Goal: Task Accomplishment & Management: Use online tool/utility

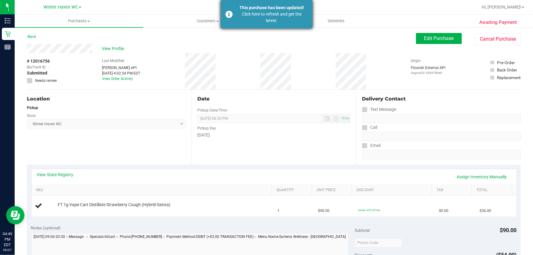
scroll to position [83, 0]
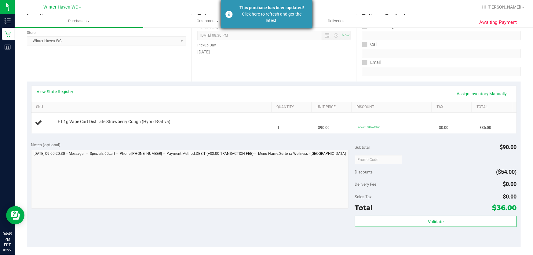
click at [268, 15] on div "Click here to refresh and get the latest." at bounding box center [272, 17] width 72 height 13
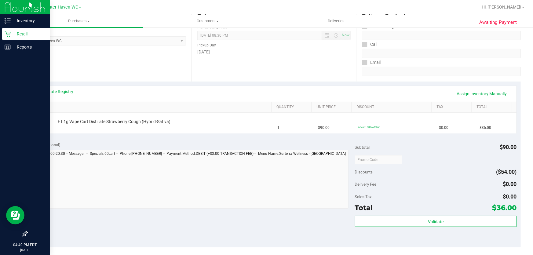
scroll to position [88, 0]
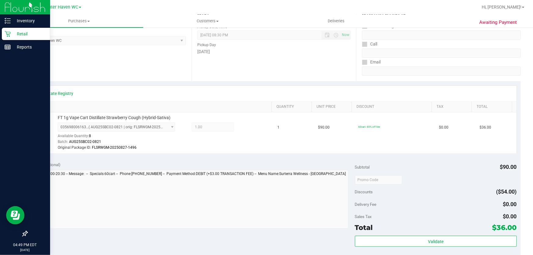
click at [16, 32] on p "Retail" at bounding box center [29, 33] width 37 height 7
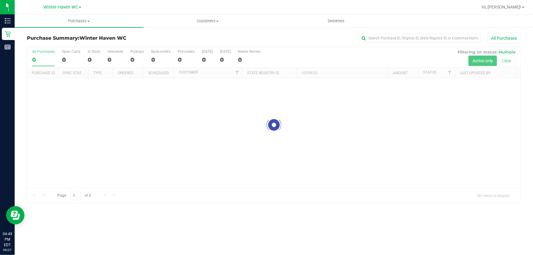
click at [267, 35] on div "All Purchases" at bounding box center [355, 38] width 329 height 10
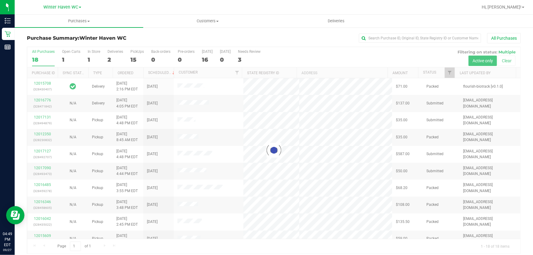
click at [278, 55] on div at bounding box center [273, 150] width 493 height 206
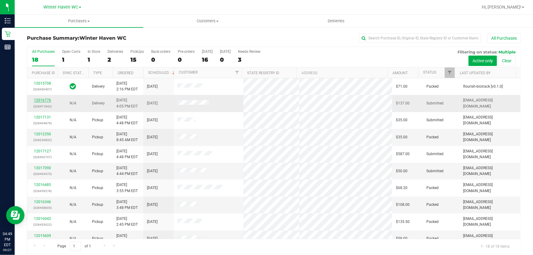
click at [43, 100] on link "12016776" at bounding box center [42, 100] width 17 height 4
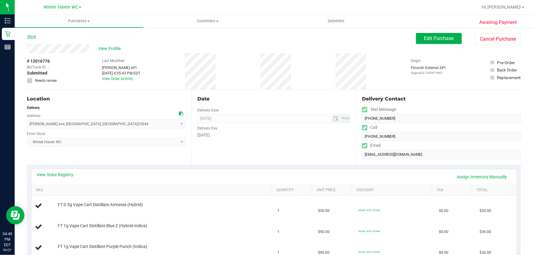
click at [30, 35] on link "Back" at bounding box center [31, 37] width 9 height 4
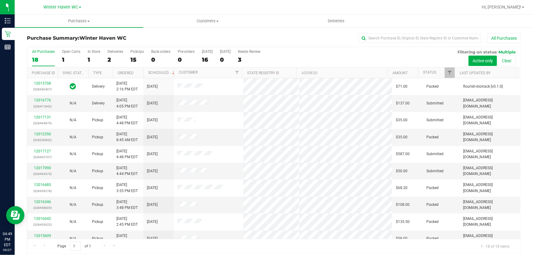
click at [127, 60] on div "All Purchases 18 Open Carts 1 In Store 1 Deliveries 2 PickUps 15 Back-orders 0 …" at bounding box center [273, 57] width 493 height 20
click at [133, 59] on div "15" at bounding box center [136, 59] width 13 height 7
click at [0, 0] on input "PickUps 15" at bounding box center [0, 0] width 0 height 0
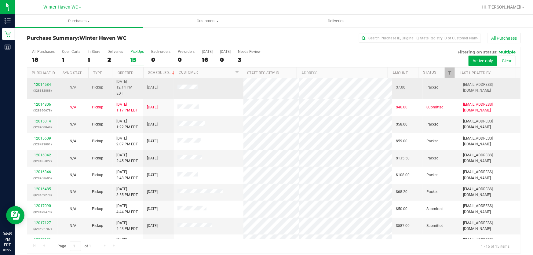
scroll to position [5, 0]
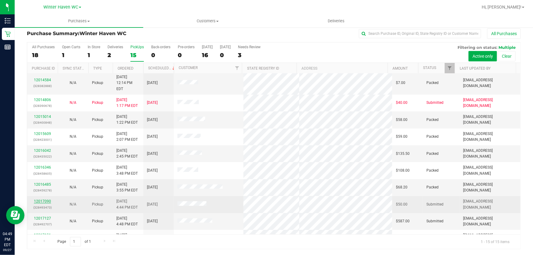
click at [46, 199] on link "12017090" at bounding box center [42, 201] width 17 height 4
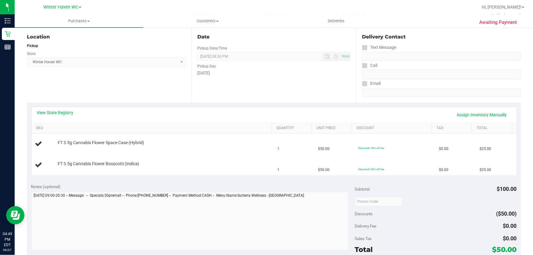
scroll to position [88, 0]
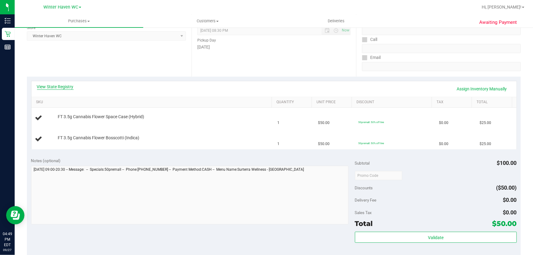
click at [52, 86] on link "View State Registry" at bounding box center [55, 87] width 37 height 6
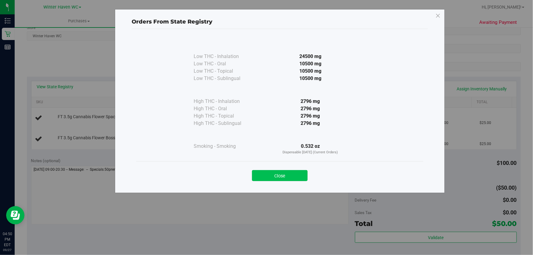
click at [285, 174] on button "Close" at bounding box center [280, 175] width 56 height 11
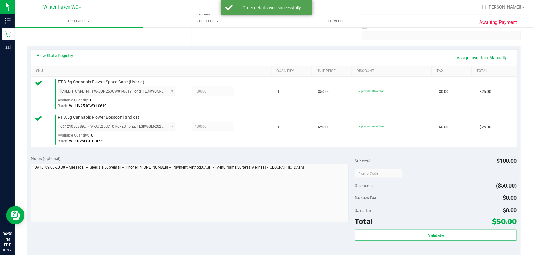
scroll to position [278, 0]
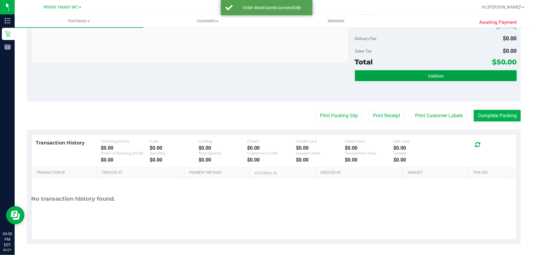
click at [419, 73] on button "Validate" at bounding box center [436, 75] width 162 height 11
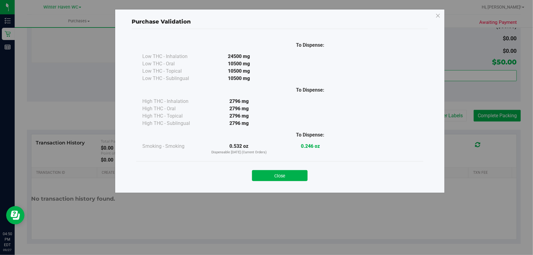
drag, startPoint x: 299, startPoint y: 176, endPoint x: 311, endPoint y: 144, distance: 34.1
click at [299, 170] on button "Close" at bounding box center [280, 175] width 56 height 11
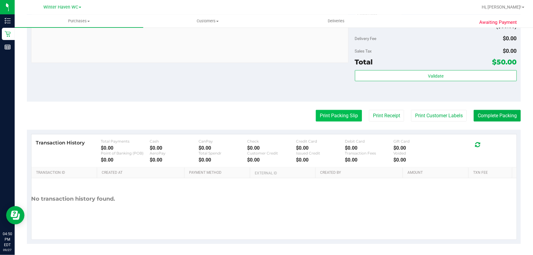
click at [330, 117] on button "Print Packing Slip" at bounding box center [339, 116] width 46 height 12
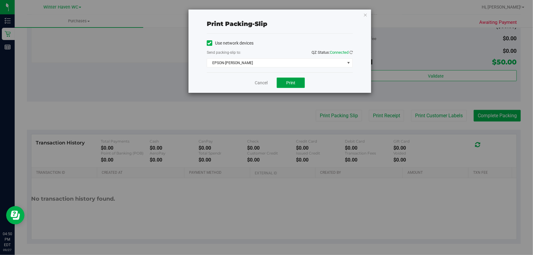
click at [290, 79] on button "Print" at bounding box center [291, 83] width 28 height 10
click at [260, 84] on link "Cancel" at bounding box center [261, 83] width 13 height 6
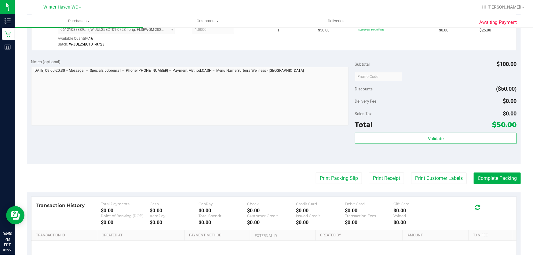
scroll to position [216, 0]
click at [505, 180] on button "Complete Packing" at bounding box center [497, 178] width 47 height 12
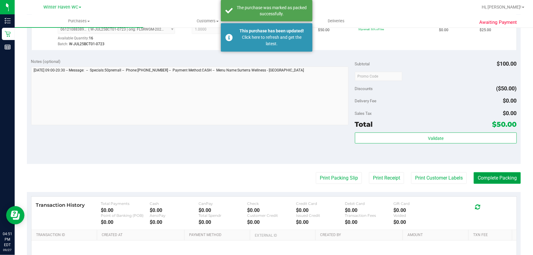
click at [503, 174] on button "Complete Packing" at bounding box center [497, 178] width 47 height 12
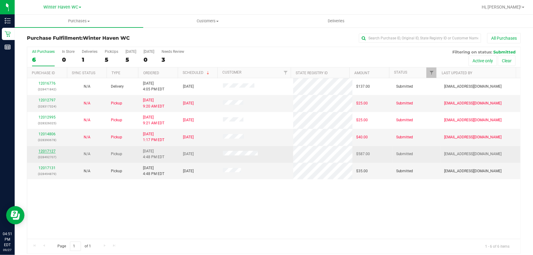
click at [51, 151] on link "12017127" at bounding box center [46, 151] width 17 height 4
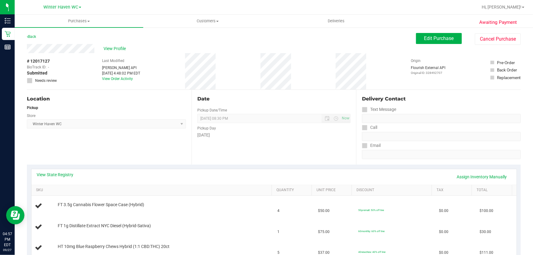
click at [165, 102] on div "Location" at bounding box center [106, 98] width 159 height 7
click at [32, 36] on link "Back" at bounding box center [31, 37] width 9 height 4
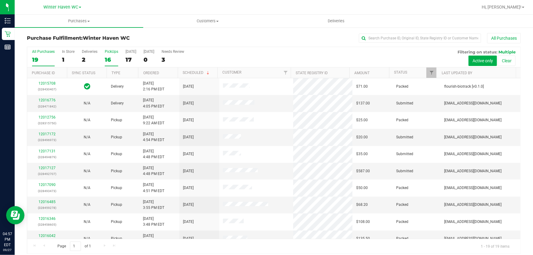
click at [105, 61] on div "16" at bounding box center [111, 59] width 13 height 7
click at [0, 0] on input "PickUps 16" at bounding box center [0, 0] width 0 height 0
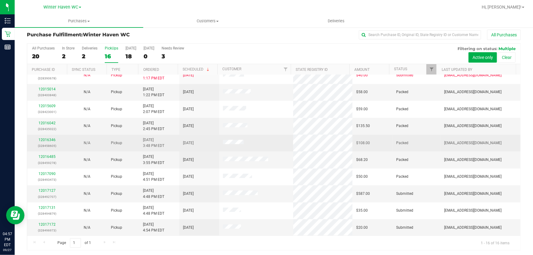
scroll to position [5, 0]
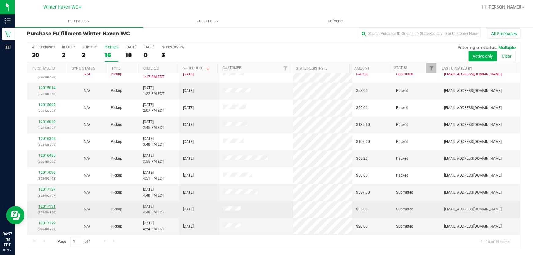
click at [45, 205] on link "12017131" at bounding box center [46, 206] width 17 height 4
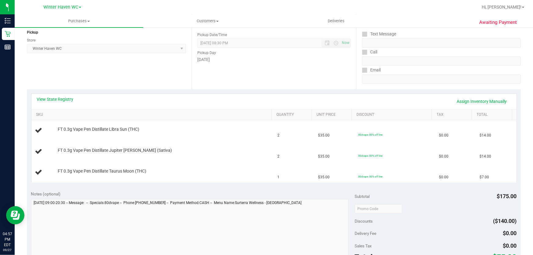
scroll to position [88, 0]
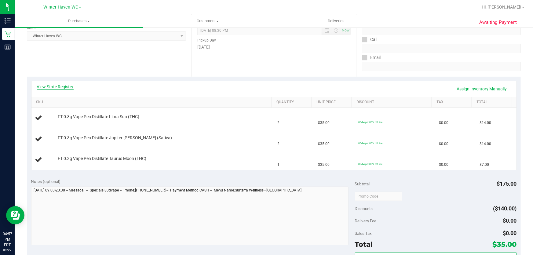
click at [53, 88] on link "View State Registry" at bounding box center [55, 87] width 37 height 6
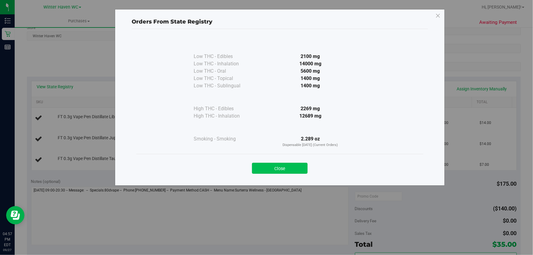
click at [292, 166] on button "Close" at bounding box center [280, 168] width 56 height 11
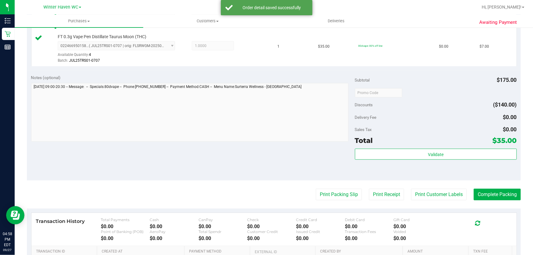
scroll to position [268, 0]
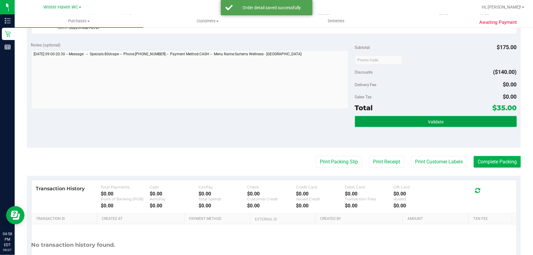
click at [428, 125] on button "Validate" at bounding box center [436, 121] width 162 height 11
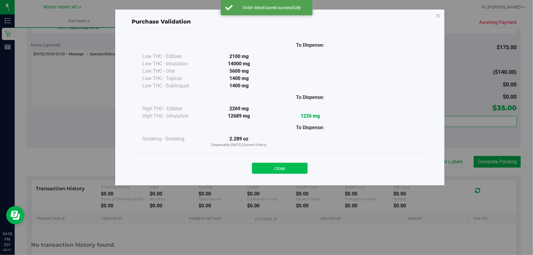
click at [297, 165] on button "Close" at bounding box center [280, 168] width 56 height 11
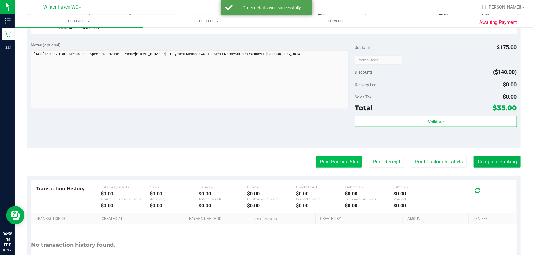
click at [346, 165] on button "Print Packing Slip" at bounding box center [339, 162] width 46 height 12
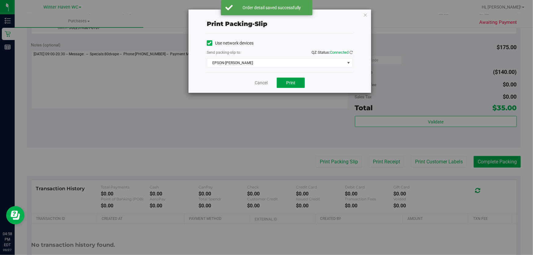
click at [296, 82] on button "Print" at bounding box center [291, 83] width 28 height 10
click at [260, 85] on link "Cancel" at bounding box center [261, 83] width 13 height 6
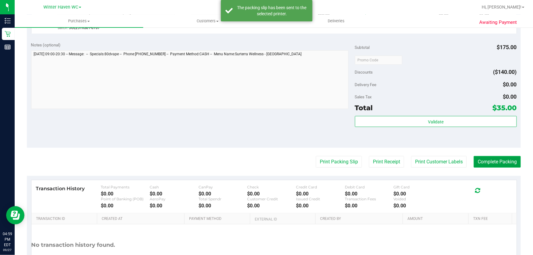
click at [493, 163] on button "Complete Packing" at bounding box center [497, 162] width 47 height 12
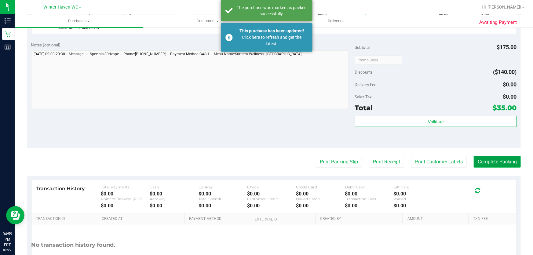
click at [511, 156] on button "Complete Packing" at bounding box center [497, 162] width 47 height 12
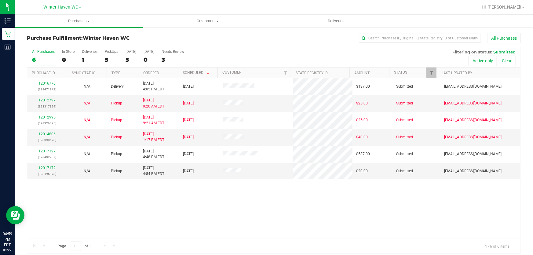
click at [286, 209] on div "12016776 (328471842) N/A Delivery [DATE] 4:05 PM EDT 9/29/2025 $137.00 Submitte…" at bounding box center [273, 158] width 493 height 161
click at [49, 169] on link "12017172" at bounding box center [46, 168] width 17 height 4
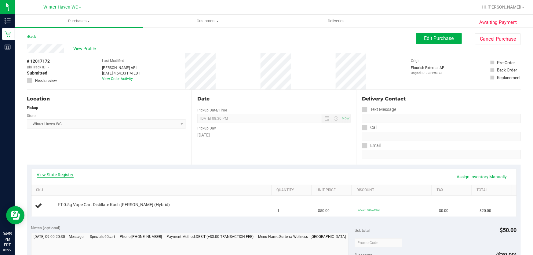
click at [63, 173] on link "View State Registry" at bounding box center [55, 175] width 37 height 6
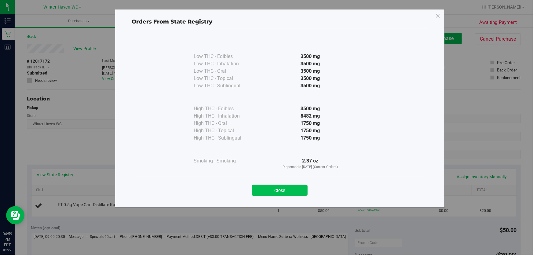
click at [285, 191] on button "Close" at bounding box center [280, 190] width 56 height 11
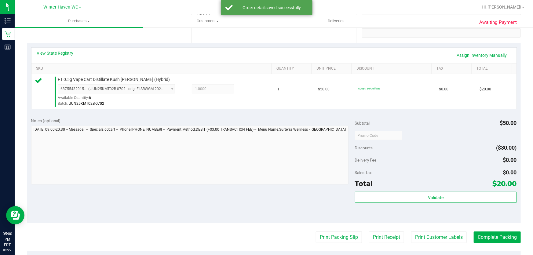
scroll to position [139, 0]
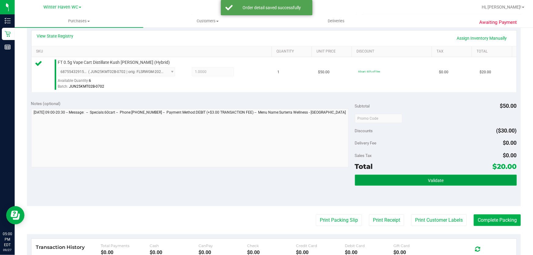
click at [428, 181] on span "Validate" at bounding box center [436, 180] width 16 height 5
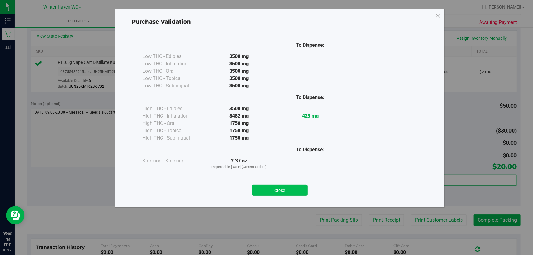
click at [302, 189] on button "Close" at bounding box center [280, 190] width 56 height 11
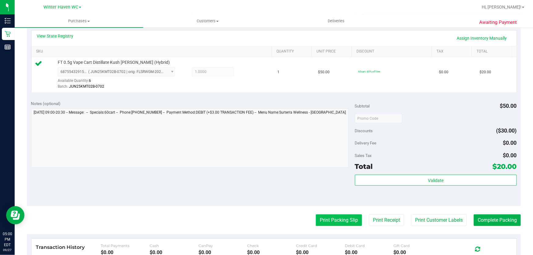
click at [328, 217] on button "Print Packing Slip" at bounding box center [339, 220] width 46 height 12
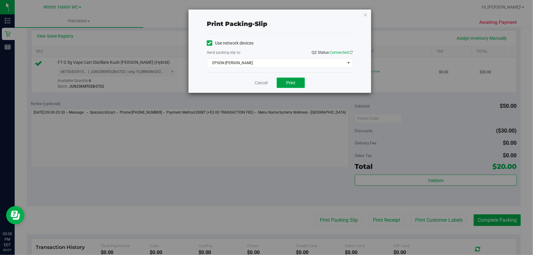
click at [292, 83] on span "Print" at bounding box center [290, 82] width 9 height 5
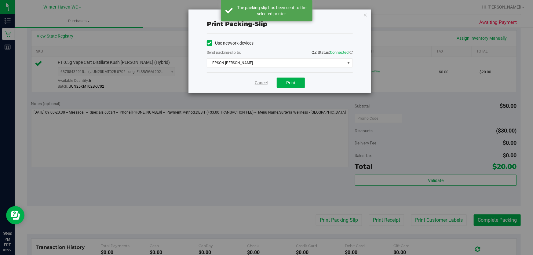
click at [265, 80] on link "Cancel" at bounding box center [261, 83] width 13 height 6
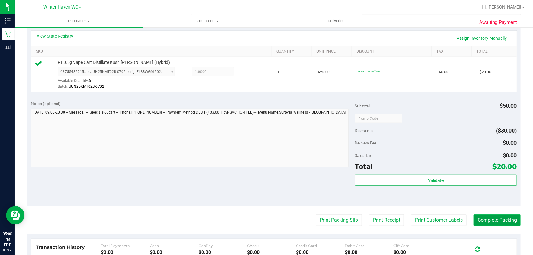
click at [495, 220] on button "Complete Packing" at bounding box center [497, 220] width 47 height 12
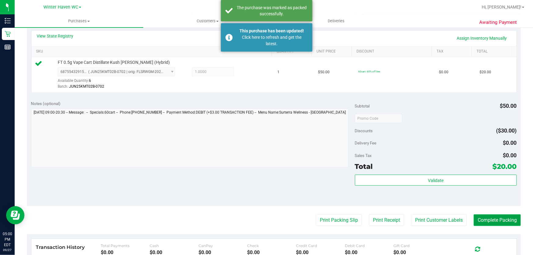
click at [501, 223] on button "Complete Packing" at bounding box center [497, 220] width 47 height 12
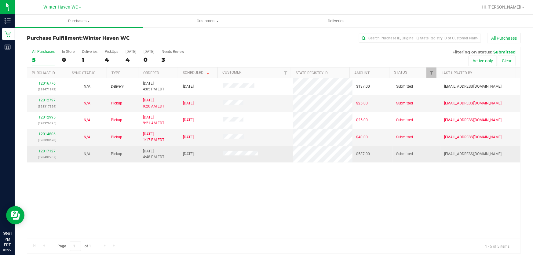
click at [45, 151] on link "12017127" at bounding box center [46, 151] width 17 height 4
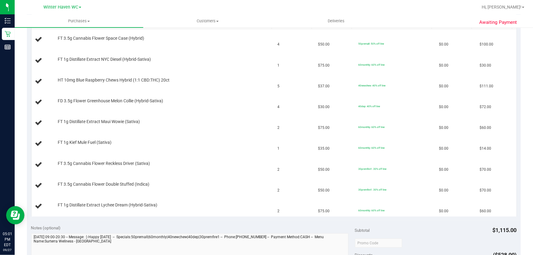
scroll to position [139, 0]
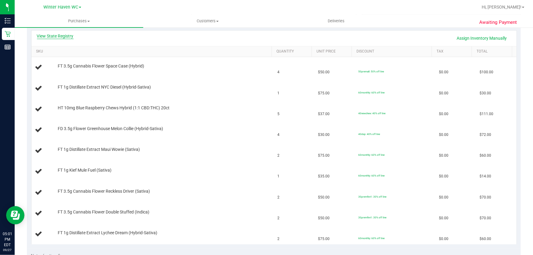
click at [62, 37] on link "View State Registry" at bounding box center [55, 36] width 37 height 6
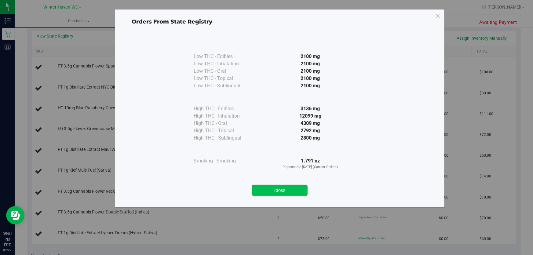
click at [290, 191] on button "Close" at bounding box center [280, 190] width 56 height 11
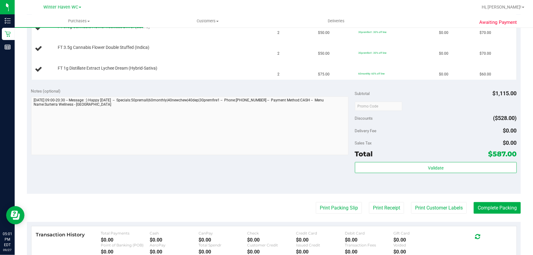
scroll to position [305, 0]
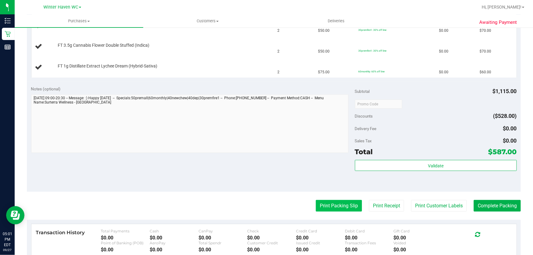
click at [339, 203] on button "Print Packing Slip" at bounding box center [339, 206] width 46 height 12
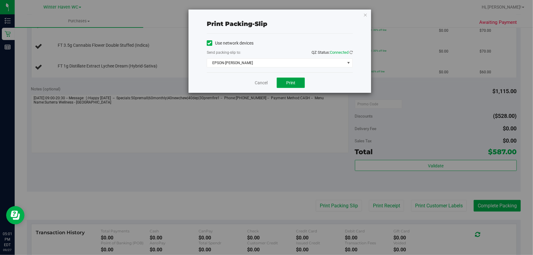
click at [296, 85] on button "Print" at bounding box center [291, 83] width 28 height 10
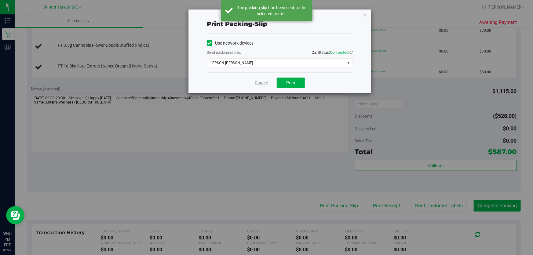
click at [258, 84] on link "Cancel" at bounding box center [261, 83] width 13 height 6
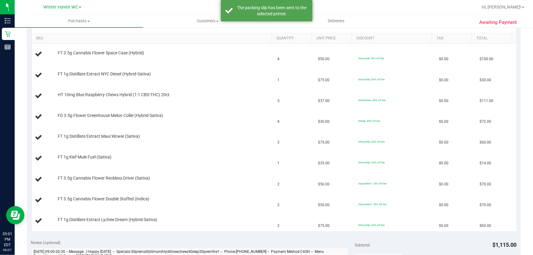
scroll to position [139, 0]
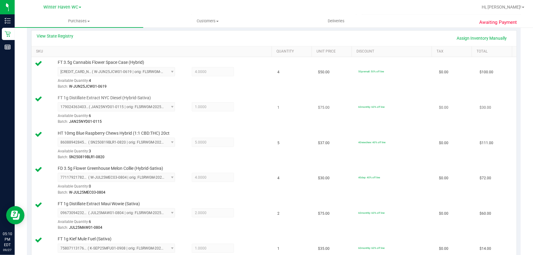
click at [391, 93] on td "60monthly: 60% off line" at bounding box center [395, 110] width 81 height 35
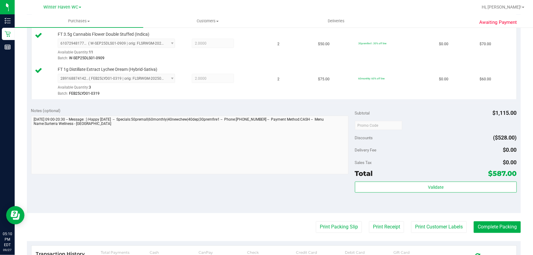
scroll to position [416, 0]
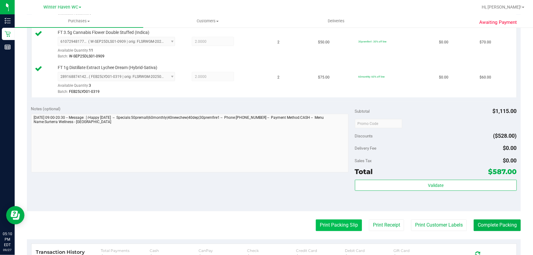
click at [340, 228] on button "Print Packing Slip" at bounding box center [339, 226] width 46 height 12
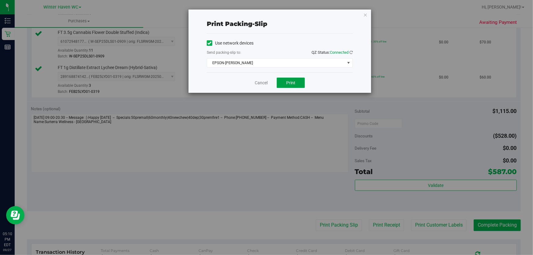
click at [293, 83] on span "Print" at bounding box center [290, 82] width 9 height 5
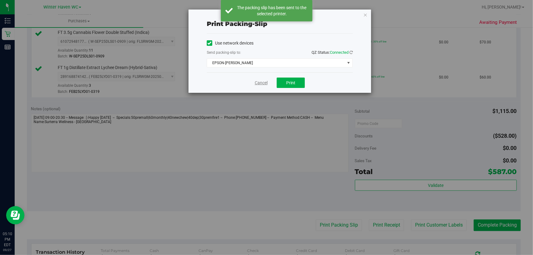
click at [260, 83] on link "Cancel" at bounding box center [261, 83] width 13 height 6
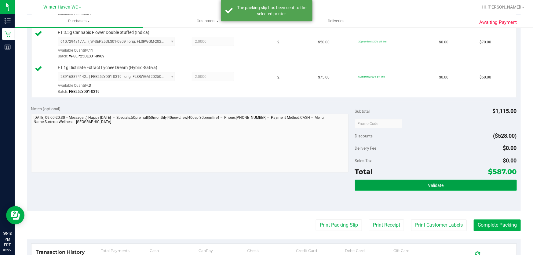
click at [450, 186] on button "Validate" at bounding box center [436, 185] width 162 height 11
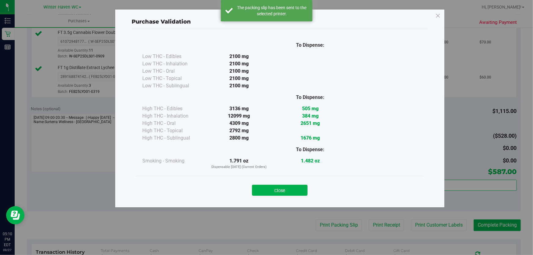
click at [437, 182] on div "Purchase Validation To Dispense: Low THC - Edibles 2100 mg" at bounding box center [280, 108] width 330 height 198
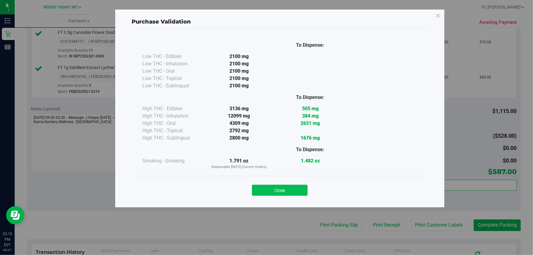
click at [290, 186] on button "Close" at bounding box center [280, 190] width 56 height 11
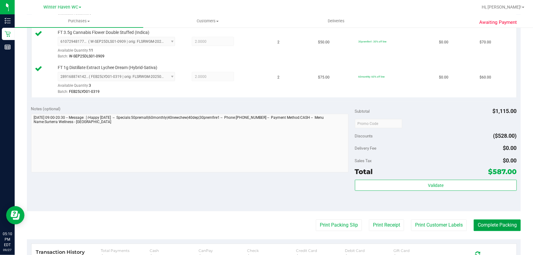
click at [489, 223] on button "Complete Packing" at bounding box center [497, 226] width 47 height 12
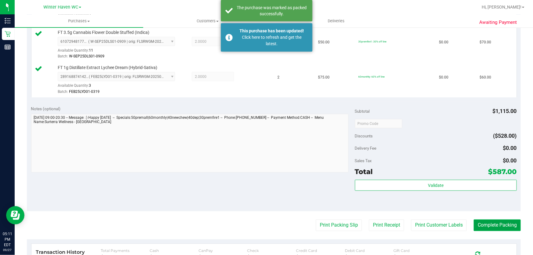
click at [495, 224] on button "Complete Packing" at bounding box center [497, 226] width 47 height 12
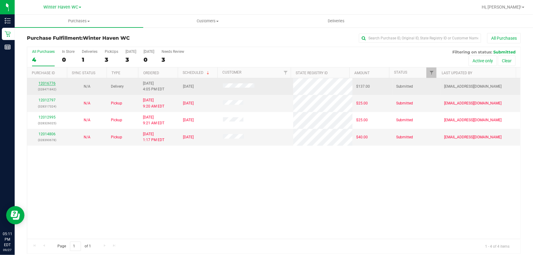
click at [51, 83] on link "12016776" at bounding box center [46, 83] width 17 height 4
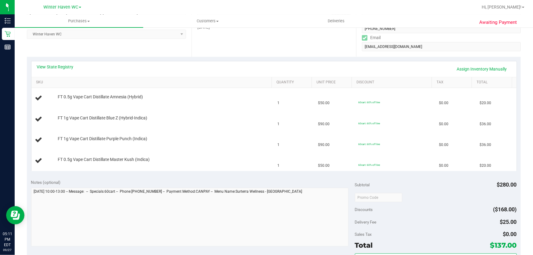
scroll to position [111, 0]
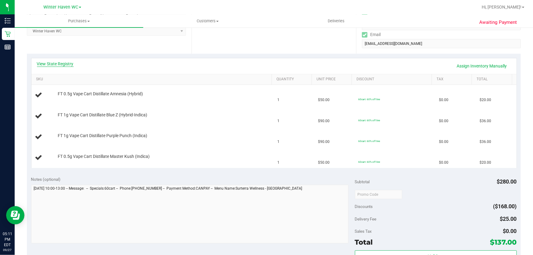
click at [63, 64] on link "View State Registry" at bounding box center [55, 64] width 37 height 6
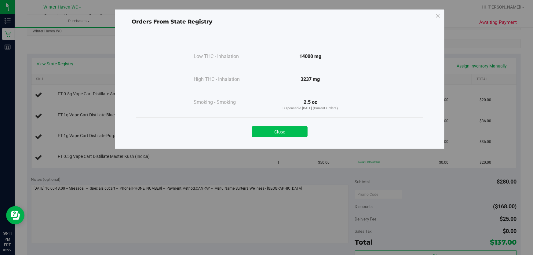
click at [286, 134] on button "Close" at bounding box center [280, 131] width 56 height 11
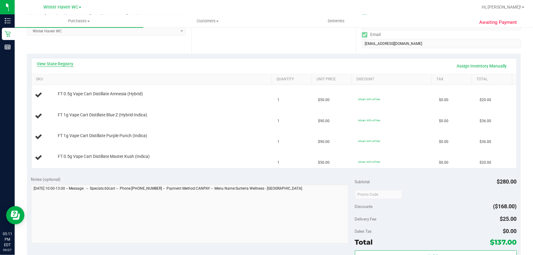
click at [67, 62] on link "View State Registry" at bounding box center [55, 64] width 37 height 6
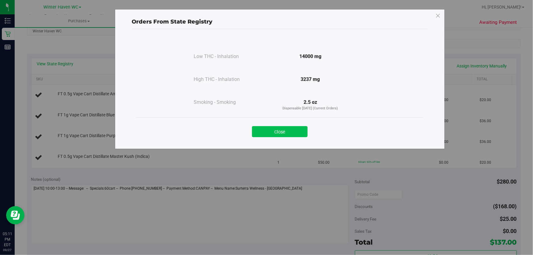
click at [293, 131] on button "Close" at bounding box center [280, 131] width 56 height 11
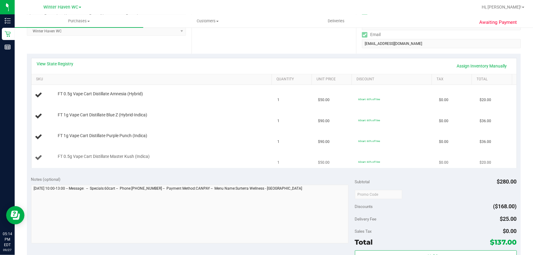
click at [214, 151] on td "FT 0.5g Vape Cart Distillate Master Kush (Indica)" at bounding box center [152, 157] width 242 height 20
click at [63, 61] on link "View State Registry" at bounding box center [55, 64] width 37 height 6
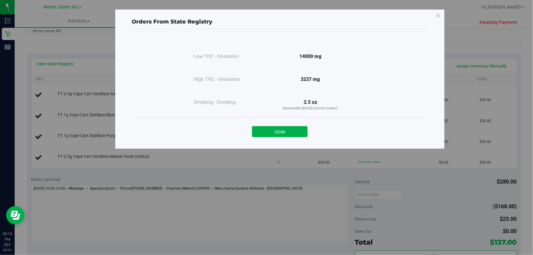
click at [273, 84] on div at bounding box center [310, 91] width 111 height 16
click at [268, 129] on button "Close" at bounding box center [280, 131] width 56 height 11
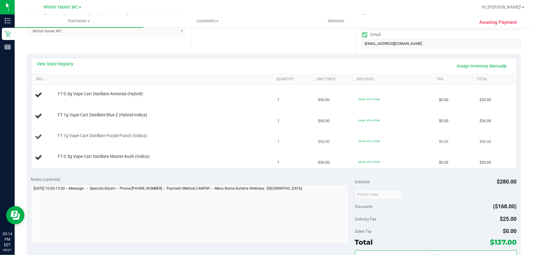
click at [222, 127] on td "FT 1g Vape Cart Distillate Purple Punch (Indica)" at bounding box center [152, 137] width 242 height 21
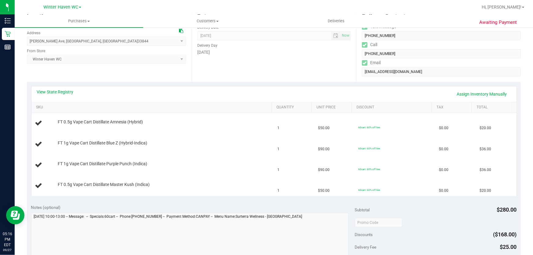
scroll to position [55, 0]
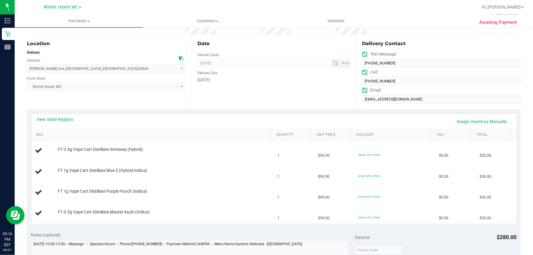
click at [267, 91] on div "Date Delivery Date [DATE] Now [DATE] 01:00 PM Now Delivery Day [DATE]" at bounding box center [273, 72] width 165 height 75
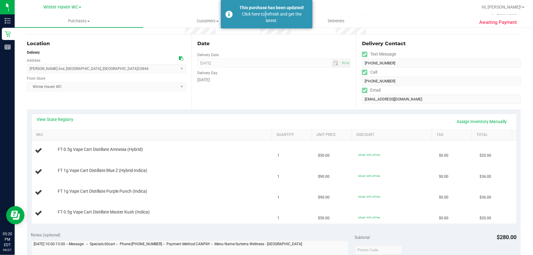
click at [264, 11] on div "Click here to refresh and get the latest." at bounding box center [272, 17] width 72 height 13
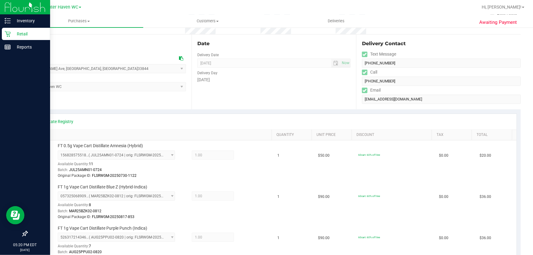
click at [19, 29] on div "Retail" at bounding box center [26, 34] width 48 height 12
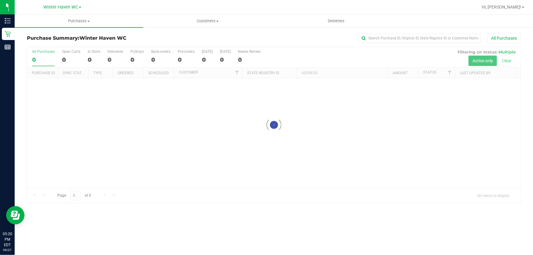
click at [255, 30] on div "Purchase Summary: [GEOGRAPHIC_DATA] All Purchases Loading... All Purchases 0 Op…" at bounding box center [274, 118] width 518 height 182
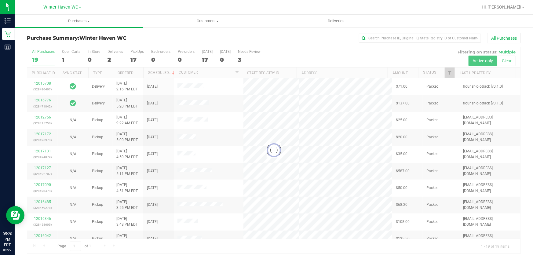
click at [254, 34] on div "All Purchases" at bounding box center [355, 38] width 329 height 10
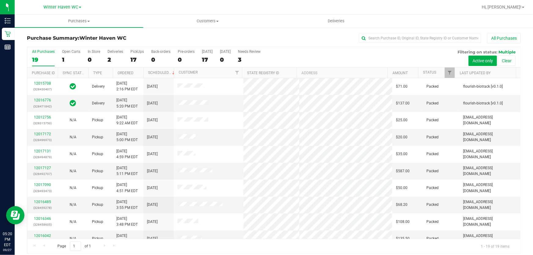
click at [344, 53] on div "All Purchases 19 Open Carts 1 In Store 0 Deliveries 2 PickUps 17 Back-orders 0 …" at bounding box center [273, 57] width 493 height 20
click at [300, 54] on div "All Purchases 19 Open Carts 1 In Store 0 Deliveries 2 PickUps 17 Back-orders 0 …" at bounding box center [273, 57] width 493 height 20
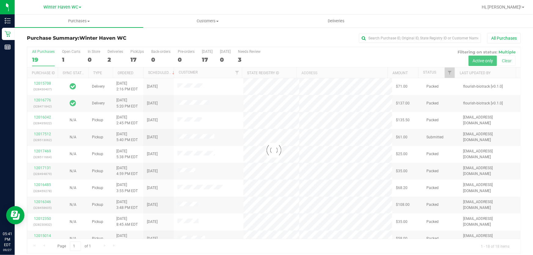
click at [294, 52] on div at bounding box center [273, 150] width 493 height 206
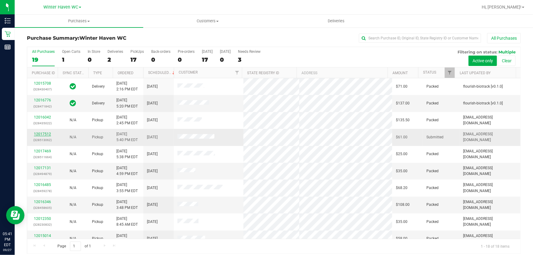
click at [43, 134] on link "12017512" at bounding box center [42, 134] width 17 height 4
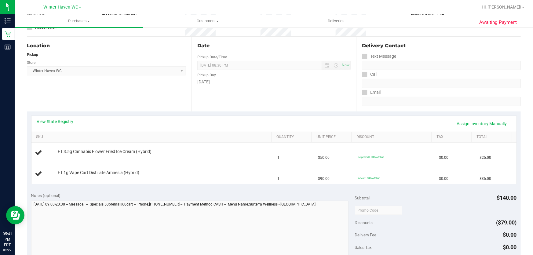
scroll to position [55, 0]
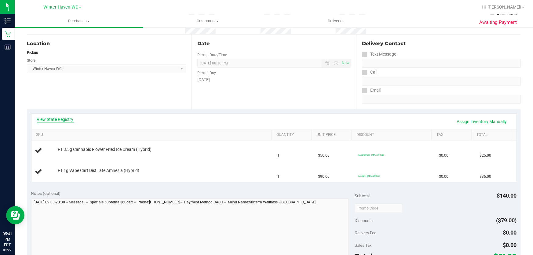
click at [61, 119] on link "View State Registry" at bounding box center [55, 119] width 37 height 6
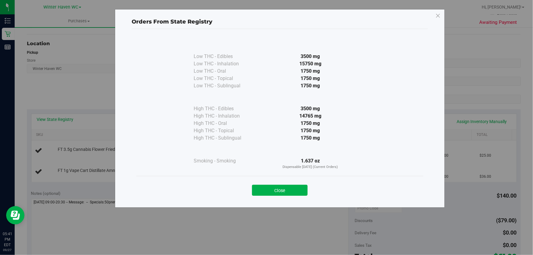
click at [253, 134] on div "High THC - Sublingual" at bounding box center [224, 137] width 61 height 7
click at [274, 188] on button "Close" at bounding box center [280, 190] width 56 height 11
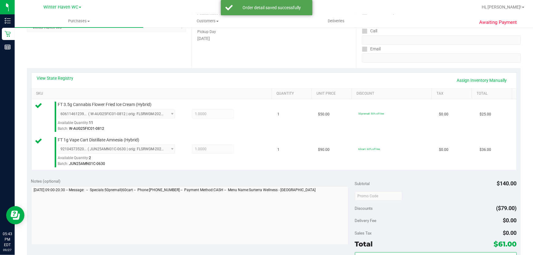
scroll to position [222, 0]
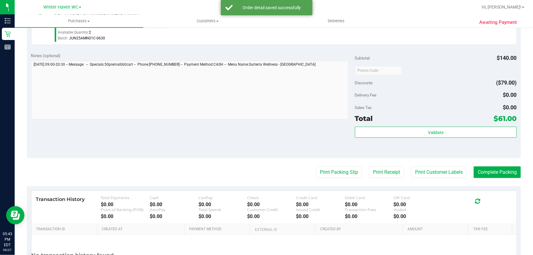
click at [410, 100] on div "Delivery Fee $0.00" at bounding box center [436, 94] width 162 height 11
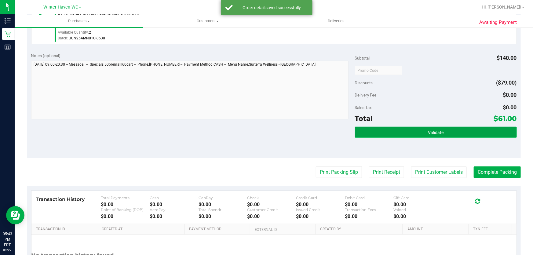
click at [428, 130] on span "Validate" at bounding box center [436, 132] width 16 height 5
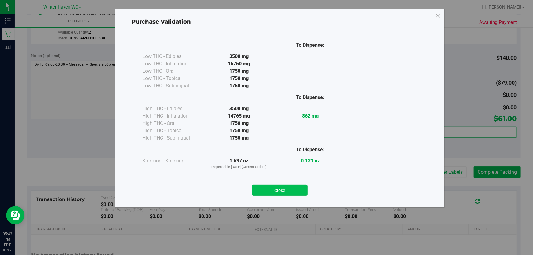
click at [291, 188] on button "Close" at bounding box center [280, 190] width 56 height 11
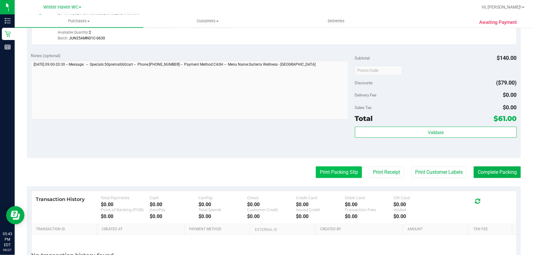
click at [334, 169] on button "Print Packing Slip" at bounding box center [339, 172] width 46 height 12
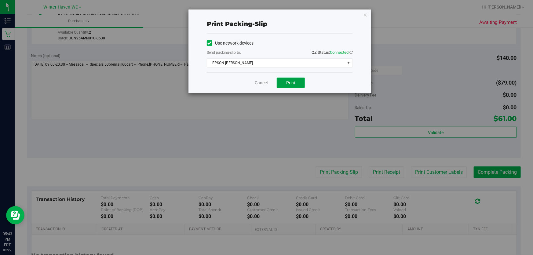
click at [291, 81] on span "Print" at bounding box center [290, 82] width 9 height 5
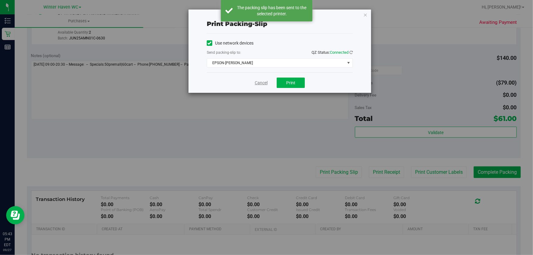
click at [263, 84] on link "Cancel" at bounding box center [261, 83] width 13 height 6
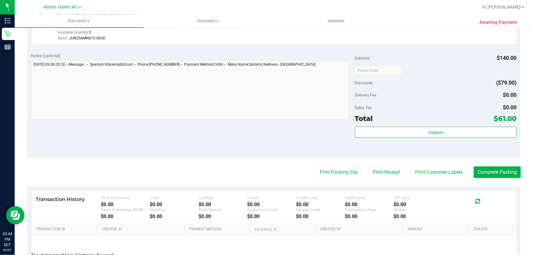
click at [256, 125] on div "Notes (optional) Subtotal $140.00 Discounts ($79.00) Delivery Fee $0.00 Sales T…" at bounding box center [274, 103] width 494 height 110
click at [500, 168] on button "Complete Packing" at bounding box center [497, 172] width 47 height 12
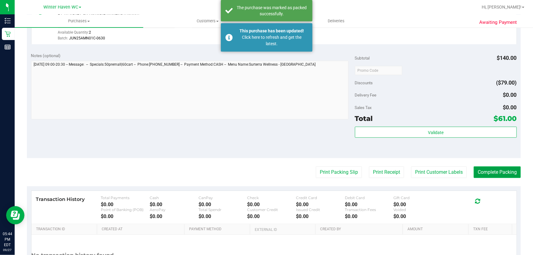
click at [499, 168] on button "Complete Packing" at bounding box center [497, 172] width 47 height 12
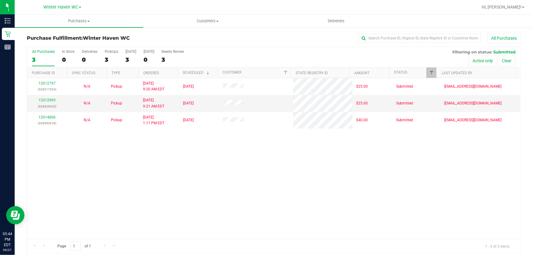
drag, startPoint x: 174, startPoint y: 197, endPoint x: 224, endPoint y: 192, distance: 50.3
click at [175, 196] on div "12012797 (328317324) N/A Pickup [DATE] 9:20 AM EDT 9/27/2025 $25.00 Submitted […" at bounding box center [273, 158] width 493 height 161
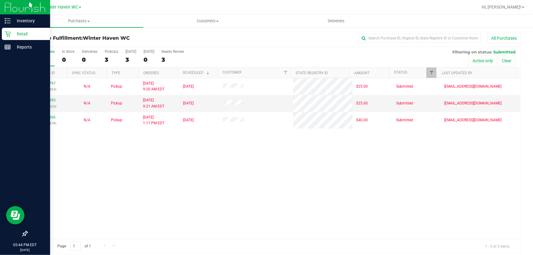
click at [17, 34] on p "Retail" at bounding box center [29, 33] width 37 height 7
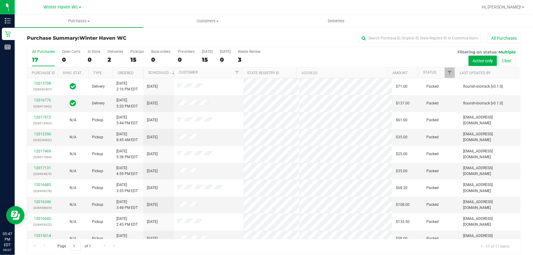
click at [357, 54] on div "All Purchases 17 Open Carts 0 In Store 0 Deliveries 2 PickUps 15 Back-orders 0 …" at bounding box center [273, 57] width 493 height 20
click at [342, 58] on div "All Purchases 17 Open Carts 0 In Store 0 Deliveries 2 PickUps 15 Back-orders 0 …" at bounding box center [273, 57] width 493 height 20
click at [136, 59] on div "15" at bounding box center [136, 59] width 13 height 7
click at [0, 0] on input "PickUps 15" at bounding box center [0, 0] width 0 height 0
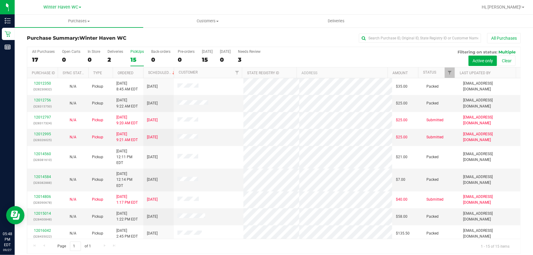
click at [315, 54] on div "All Purchases 17 Open Carts 0 In Store 0 Deliveries 2 PickUps 15 Back-orders 0 …" at bounding box center [273, 57] width 493 height 20
click at [342, 56] on div "All Purchases 17 Open Carts 0 In Store 0 Deliveries 2 PickUps 15 Back-orders 0 …" at bounding box center [273, 57] width 493 height 20
click at [352, 56] on div "All Purchases 17 Open Carts 0 In Store 0 Deliveries 2 PickUps 15 Back-orders 0 …" at bounding box center [273, 57] width 493 height 20
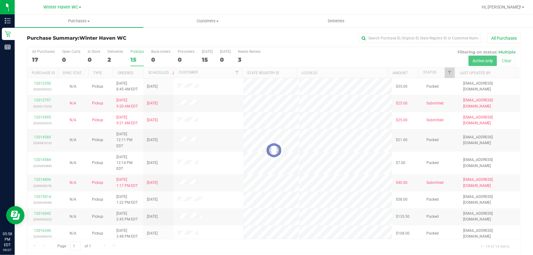
click at [317, 50] on div at bounding box center [273, 150] width 493 height 206
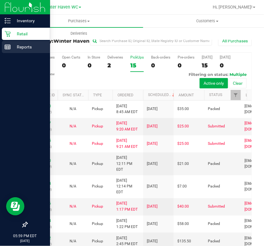
click at [25, 46] on p "Reports" at bounding box center [29, 46] width 37 height 7
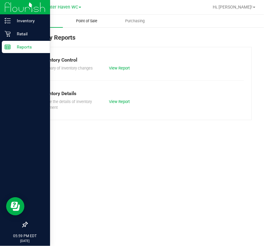
click at [93, 20] on span "Point of Sale" at bounding box center [87, 20] width 38 height 5
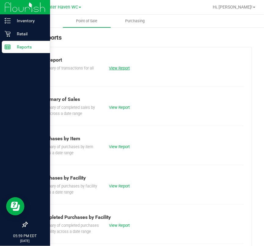
click at [122, 66] on link "View Report" at bounding box center [119, 68] width 21 height 5
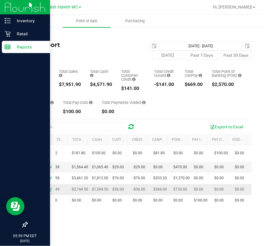
click at [42, 192] on span "[PERSON_NAME]" at bounding box center [45, 189] width 28 height 4
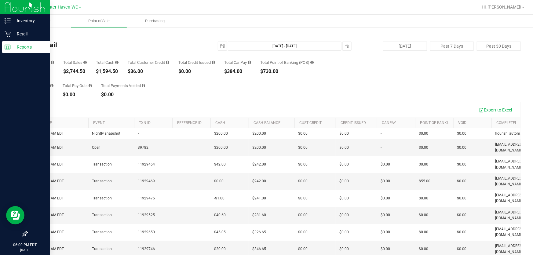
click at [279, 82] on div "Total Pay Ins $0.00 Total Pay Outs $0.00 Total Payments Voided $0.00" at bounding box center [274, 85] width 494 height 23
click at [313, 90] on div "Total Pay Ins $0.00 Total Pay Outs $0.00 Total Payments Voided $0.00" at bounding box center [274, 85] width 494 height 23
click at [33, 48] on p "Reports" at bounding box center [29, 46] width 37 height 7
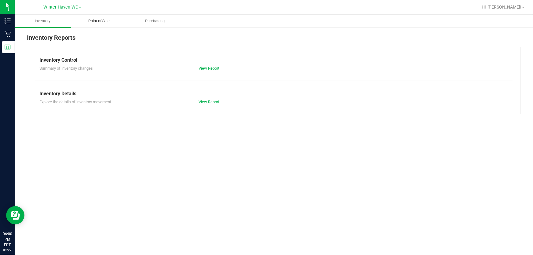
click at [105, 20] on span "Point of Sale" at bounding box center [99, 20] width 38 height 5
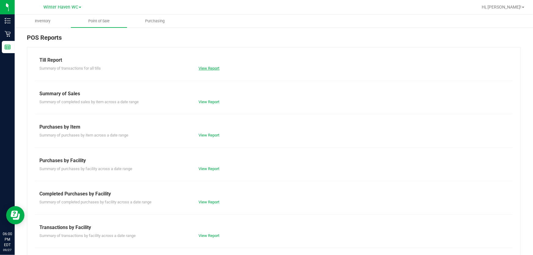
click at [205, 69] on link "View Report" at bounding box center [209, 68] width 21 height 5
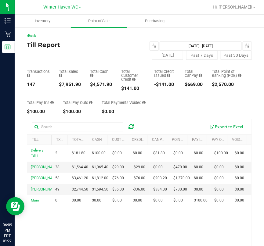
click at [193, 108] on div "Total Pay-Ins $100.00 Total Pay-Outs $100.00 Total Payments Voided $0.00" at bounding box center [139, 102] width 225 height 23
click at [254, 7] on span at bounding box center [254, 7] width 2 height 1
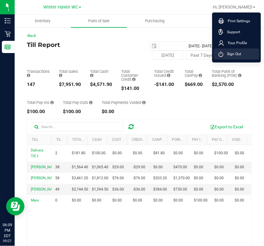
click at [238, 53] on span "Sign Out" at bounding box center [233, 54] width 18 height 6
